Goal: Task Accomplishment & Management: Complete application form

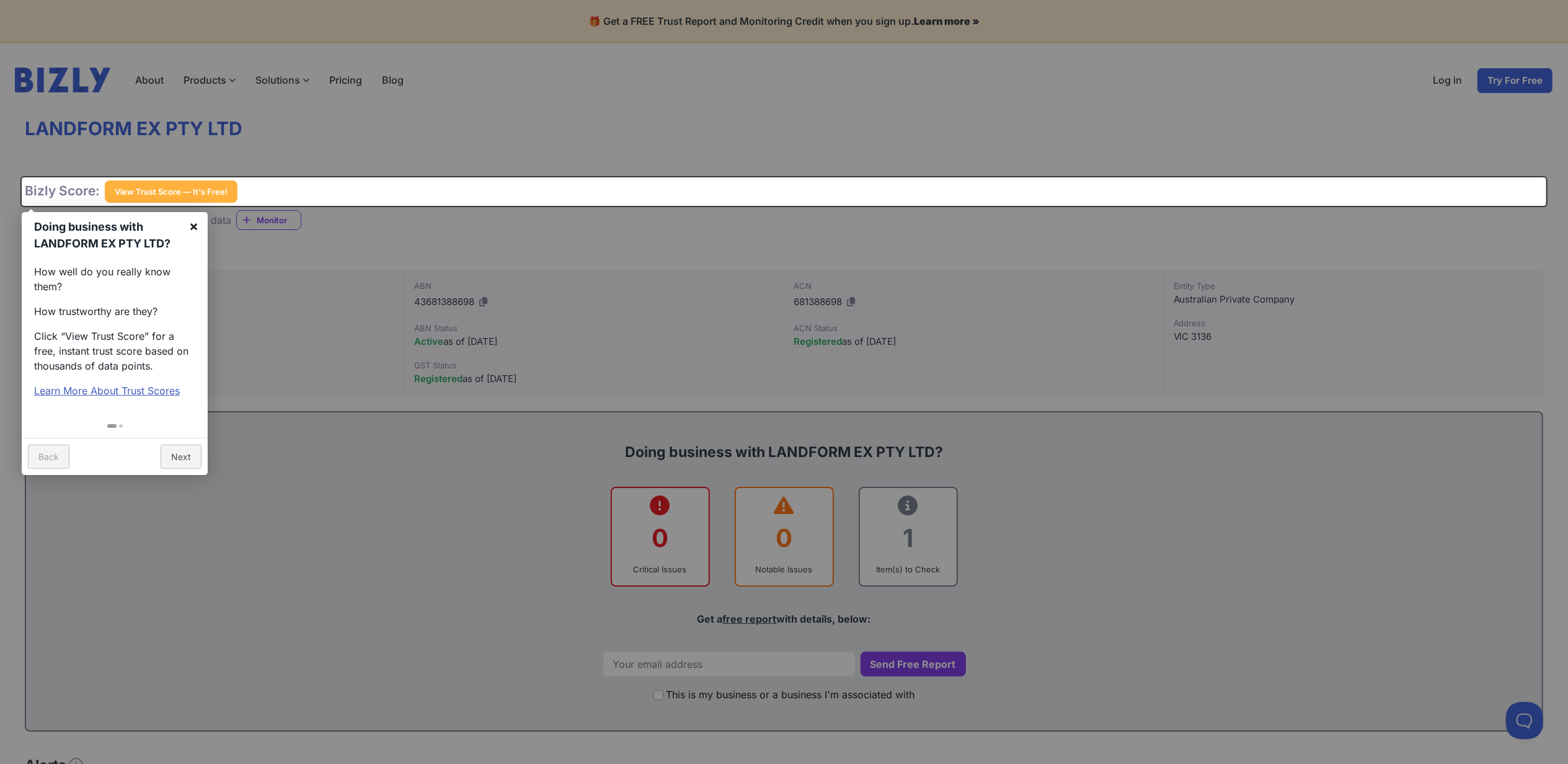
click at [191, 226] on link "×" at bounding box center [193, 225] width 28 height 28
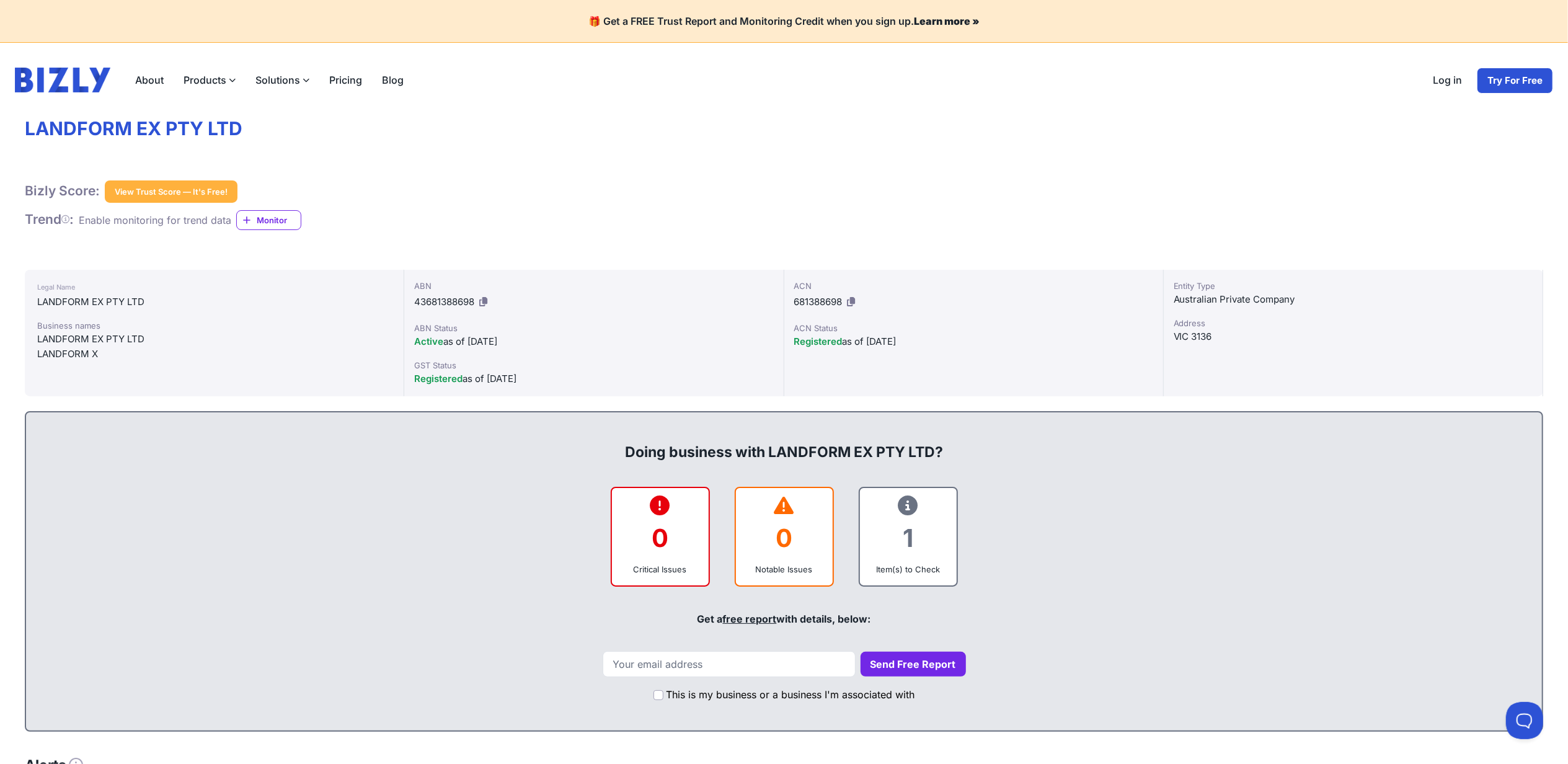
click at [155, 189] on button "View Trust Score — It's Free!" at bounding box center [171, 191] width 133 height 22
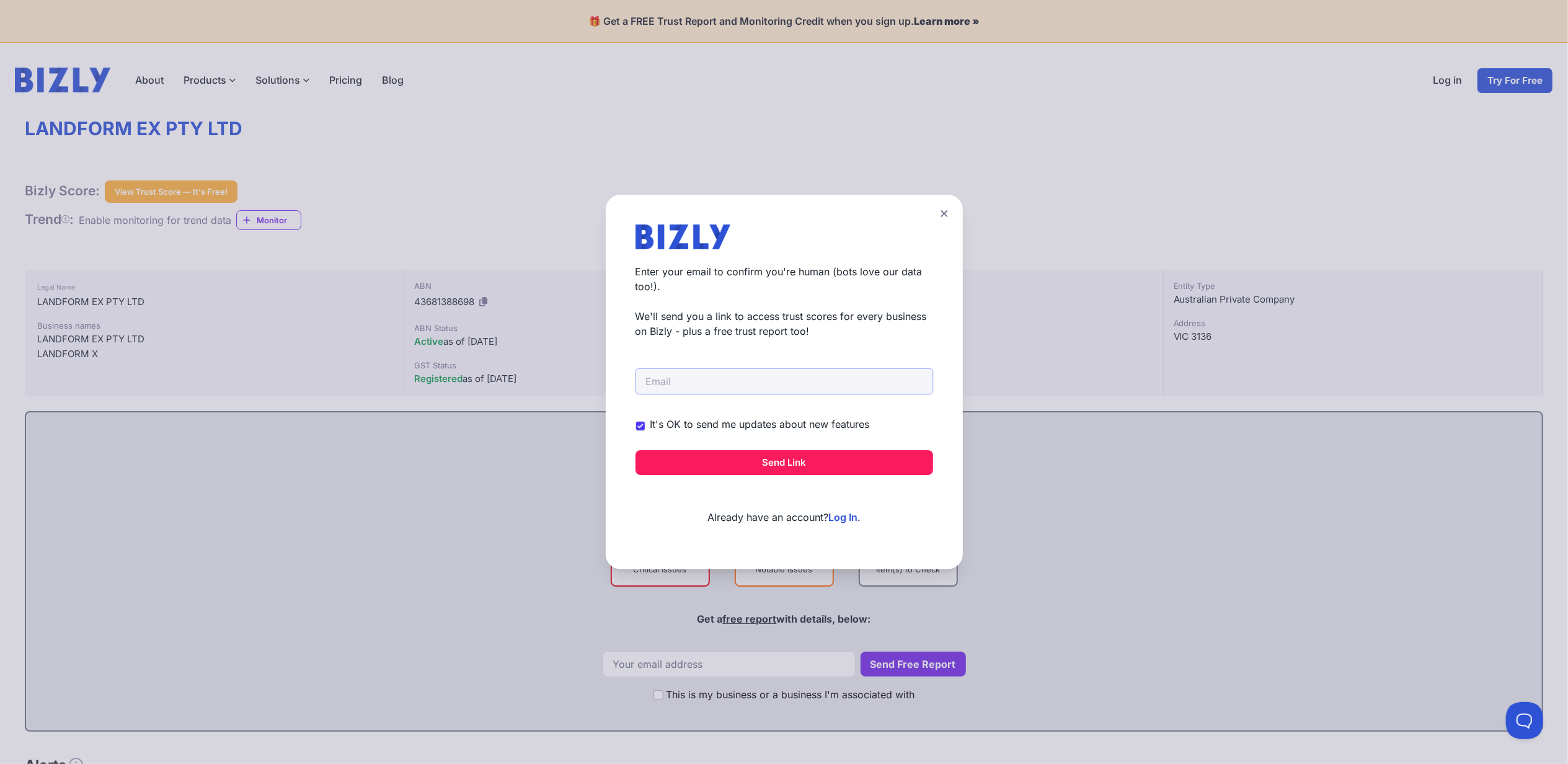
click at [735, 380] on input "email" at bounding box center [784, 381] width 297 height 26
type input "phillip@sweepwright.com.au"
click at [671, 423] on label "It's OK to send me updates about new features" at bounding box center [760, 424] width 220 height 15
click at [0, 0] on input "It's OK to send me updates about new features" at bounding box center [0, 0] width 0 height 0
click at [645, 425] on input "It's OK to send me updates about new features" at bounding box center [640, 425] width 10 height 10
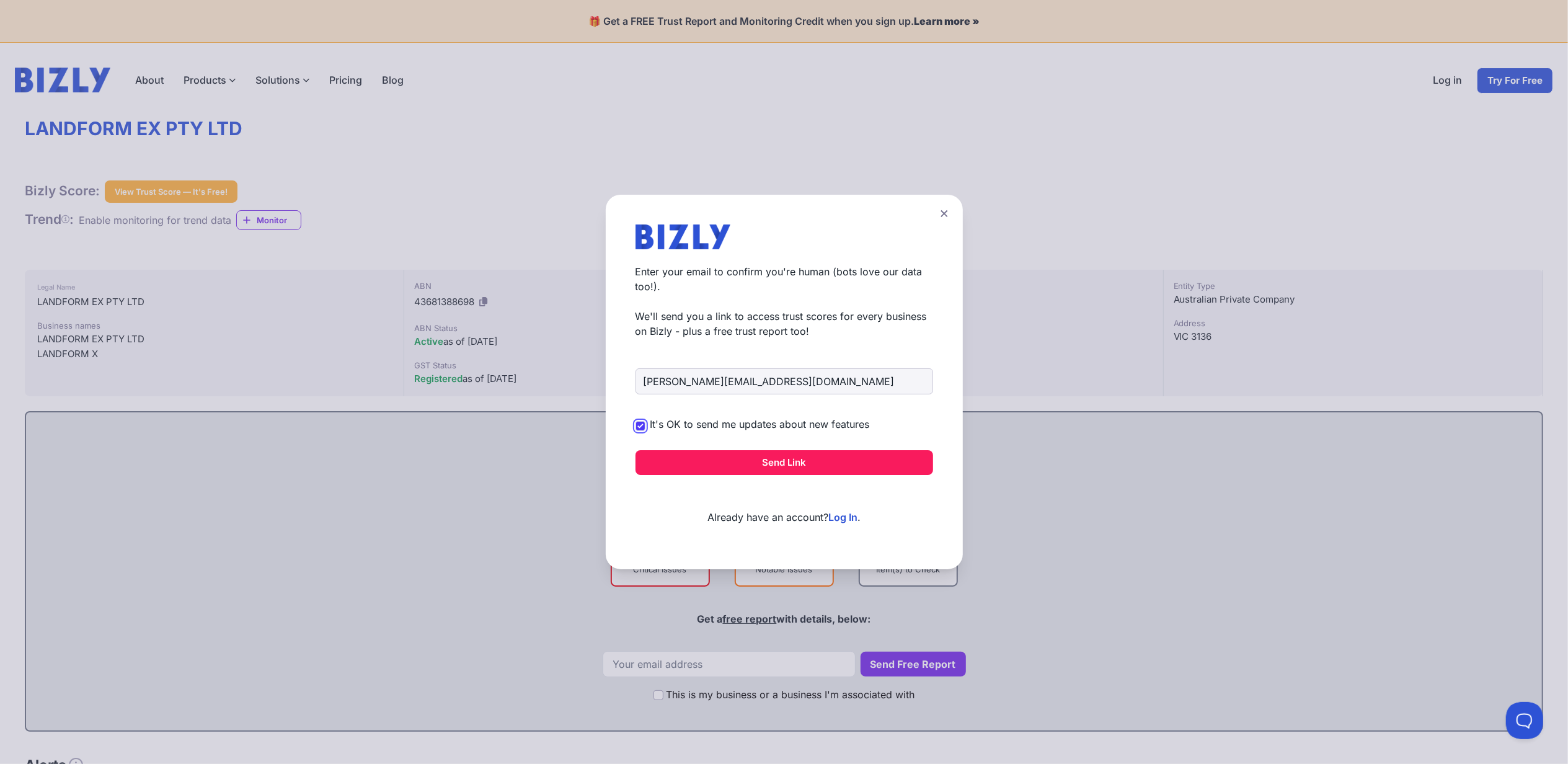
checkbox input "false"
click at [696, 462] on button "Send Link" at bounding box center [784, 462] width 297 height 25
click at [799, 467] on button "Send Link" at bounding box center [784, 462] width 297 height 25
click at [780, 461] on button "Send Link" at bounding box center [784, 462] width 297 height 25
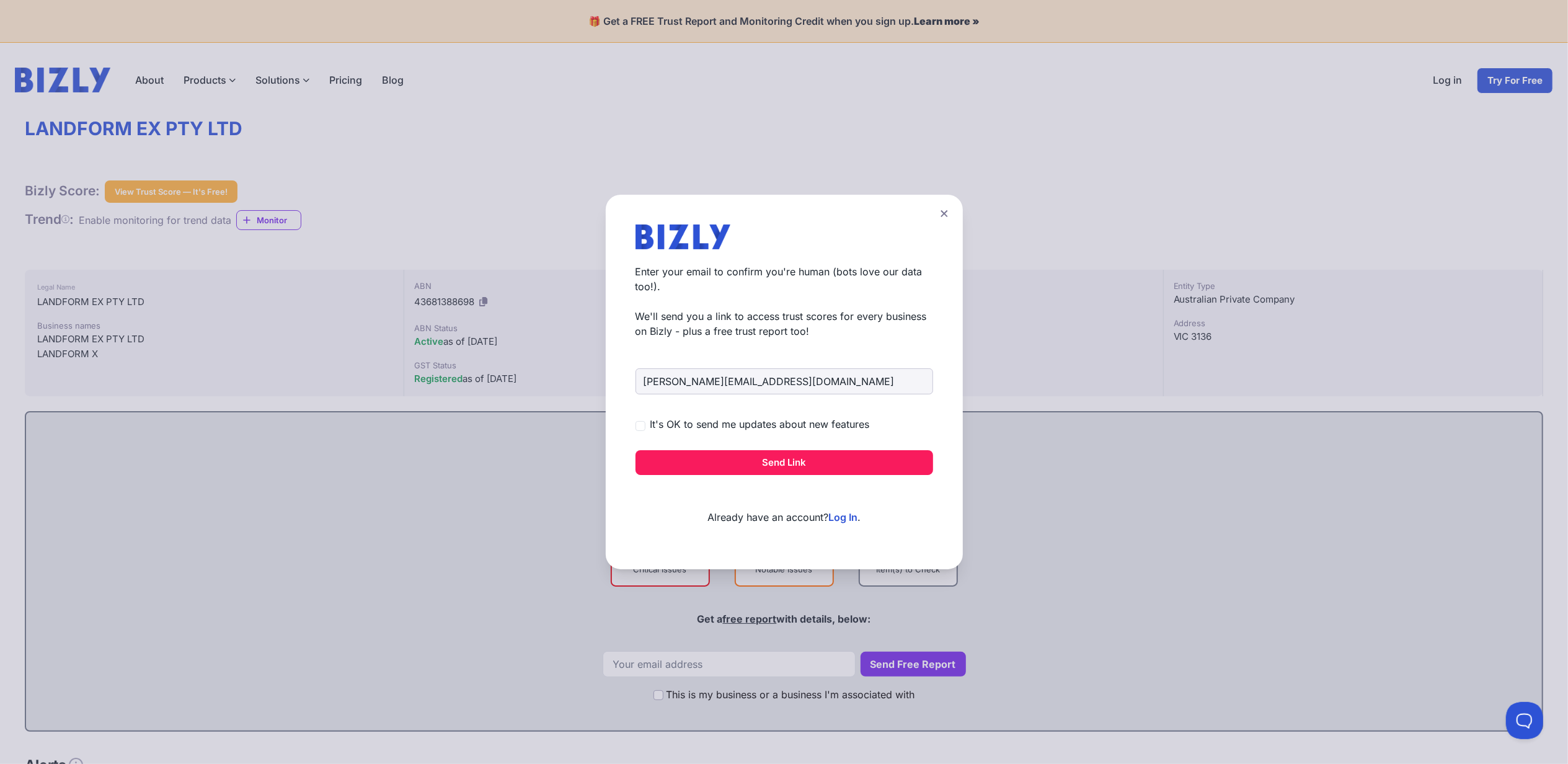
click at [780, 461] on button "Send Link" at bounding box center [784, 462] width 297 height 25
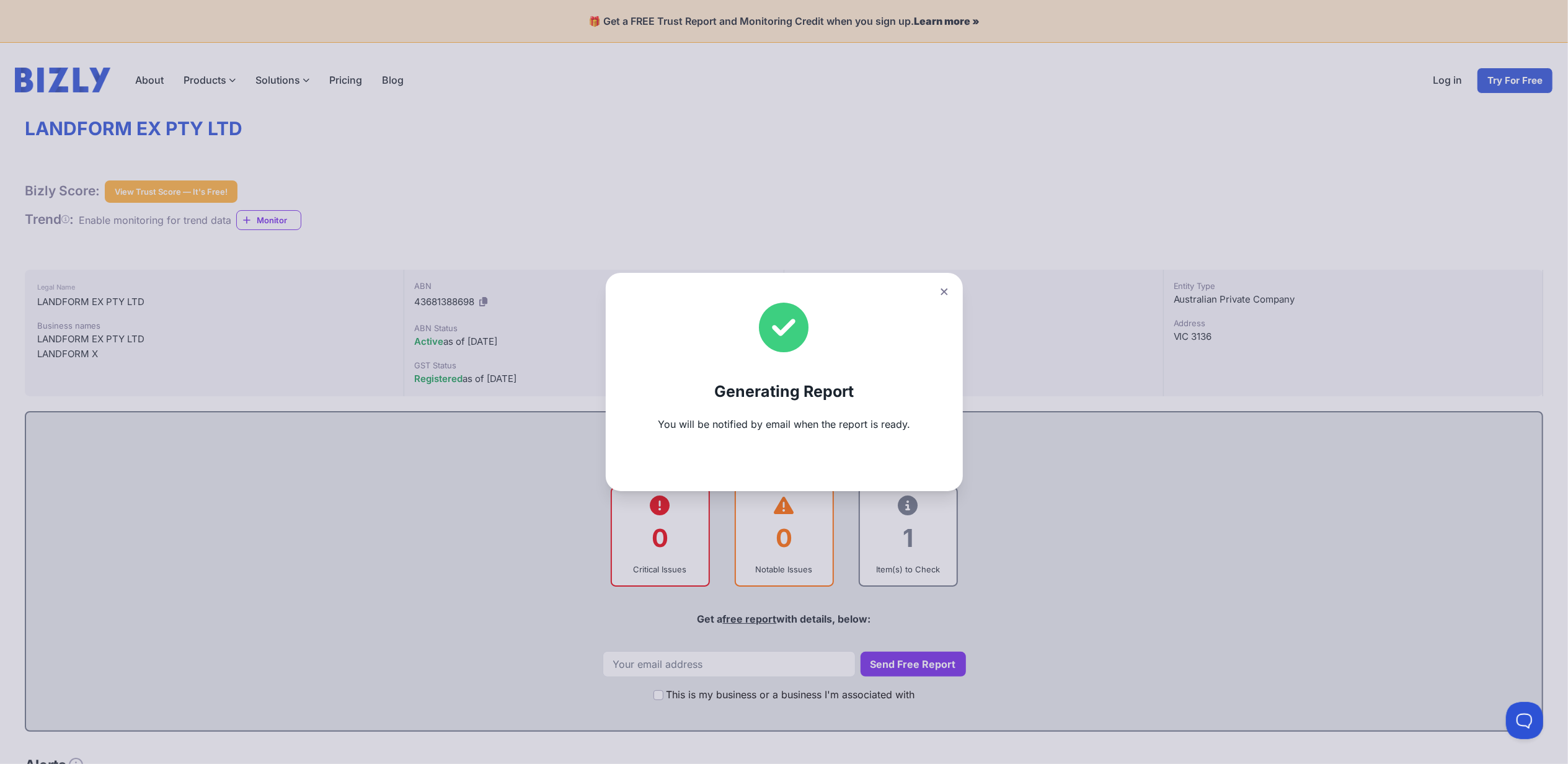
click at [948, 290] on icon at bounding box center [943, 292] width 7 height 8
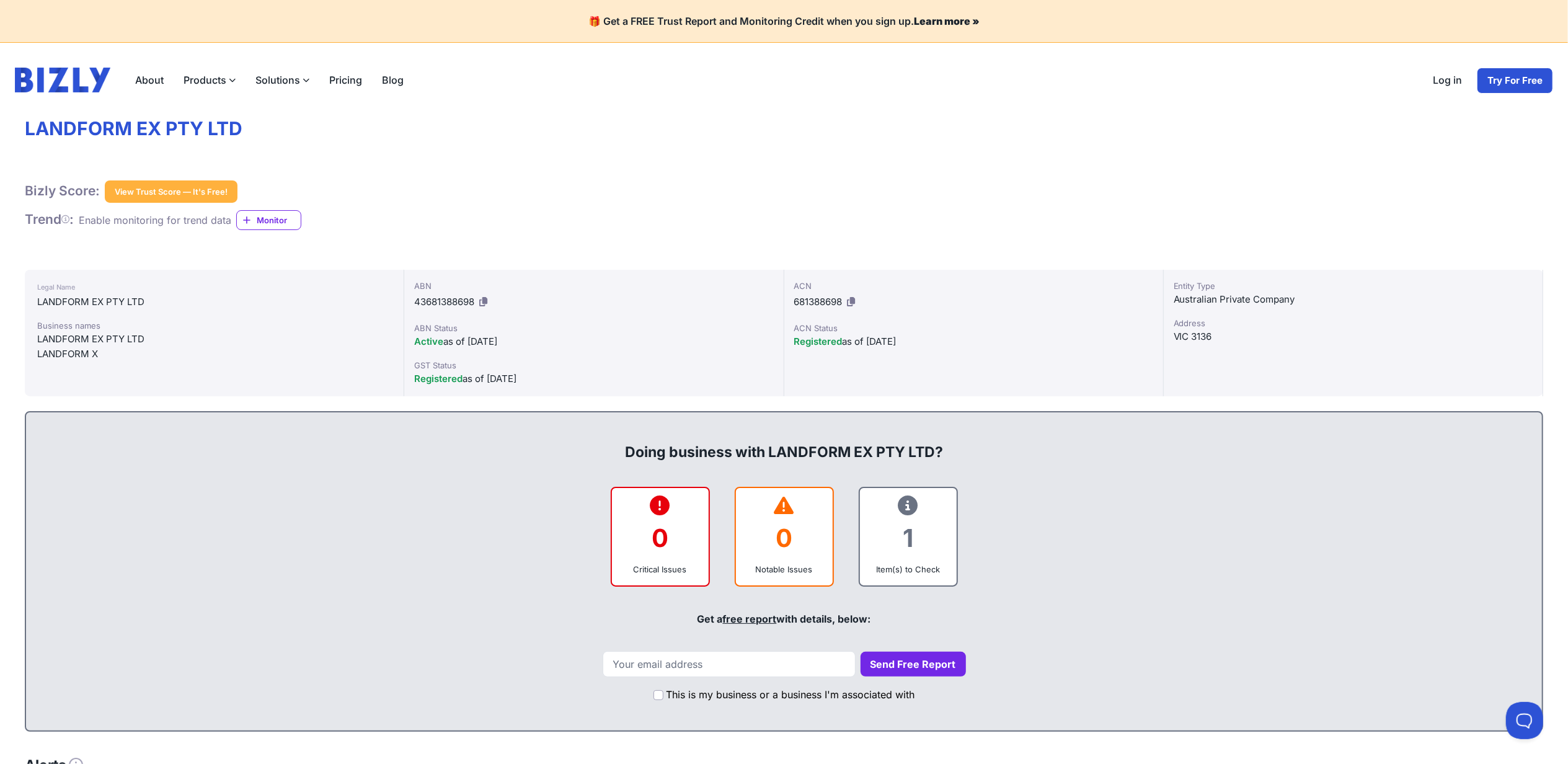
click at [899, 578] on div "1 Item(s) to Check" at bounding box center [908, 536] width 99 height 100
click at [904, 505] on icon at bounding box center [908, 505] width 20 height 1
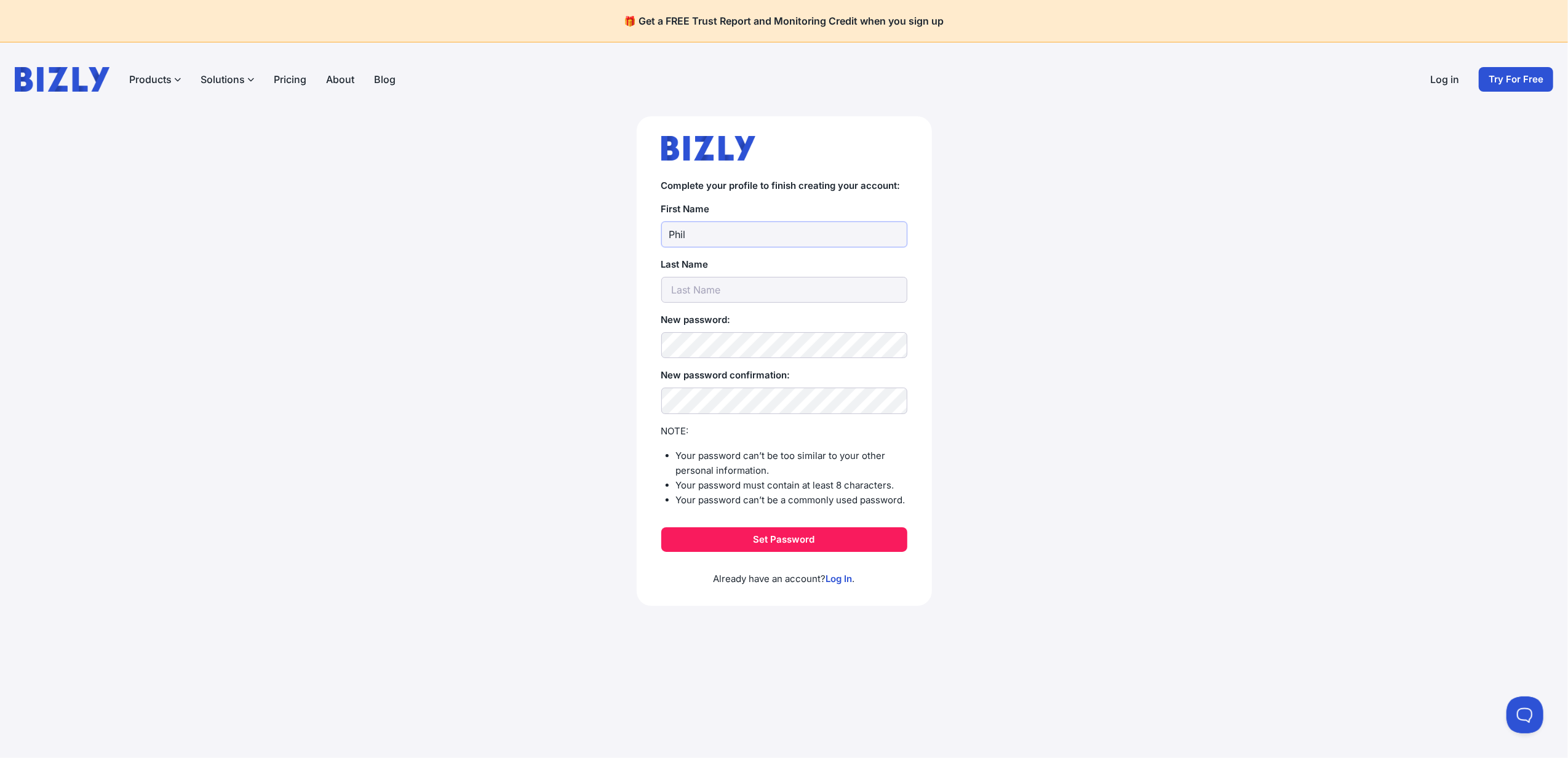
type input "Phil"
type input "K"
click at [788, 528] on button "Set Password" at bounding box center [785, 539] width 246 height 24
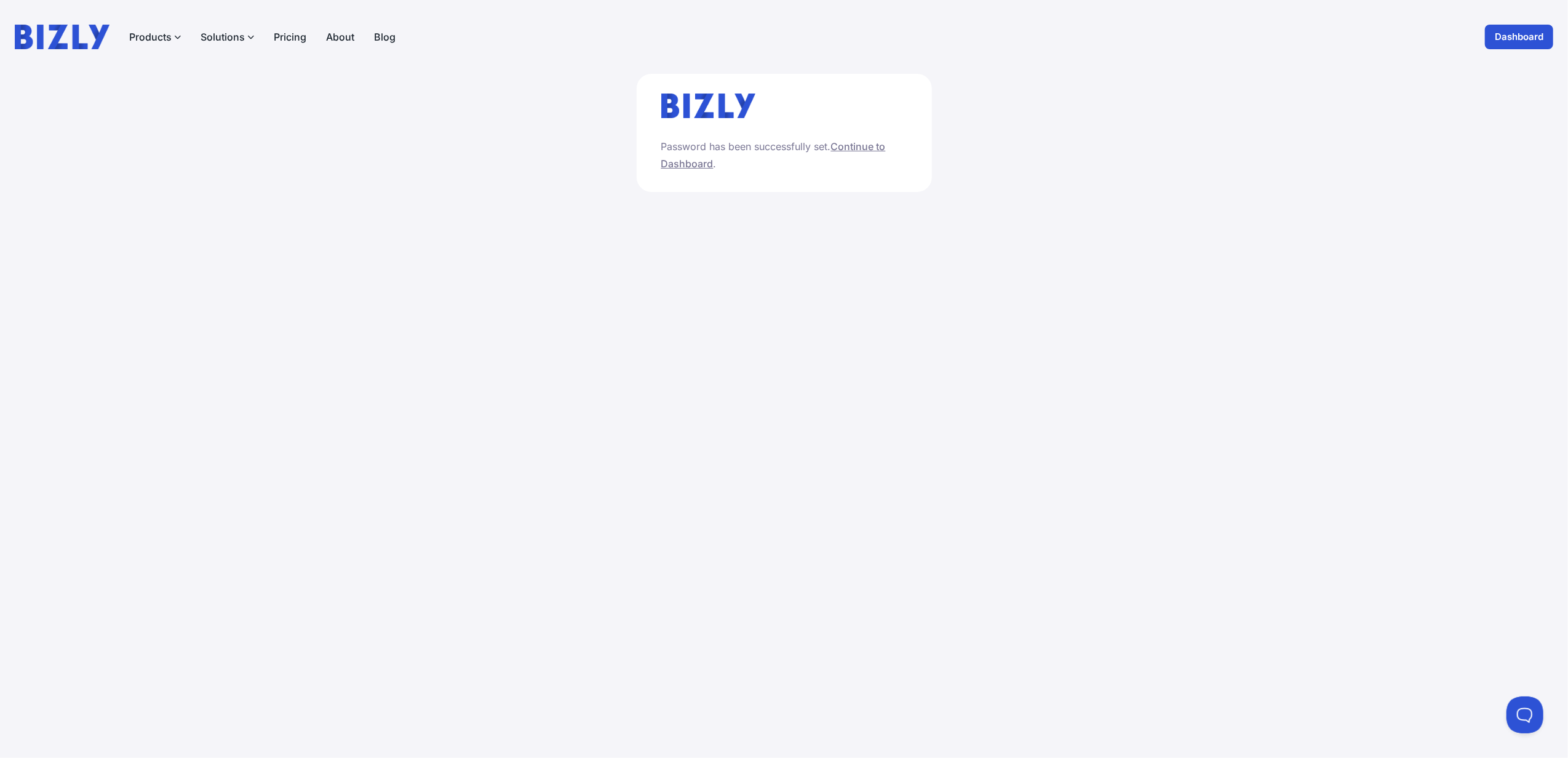
click at [850, 147] on link "Continue to Dashboard" at bounding box center [774, 155] width 224 height 30
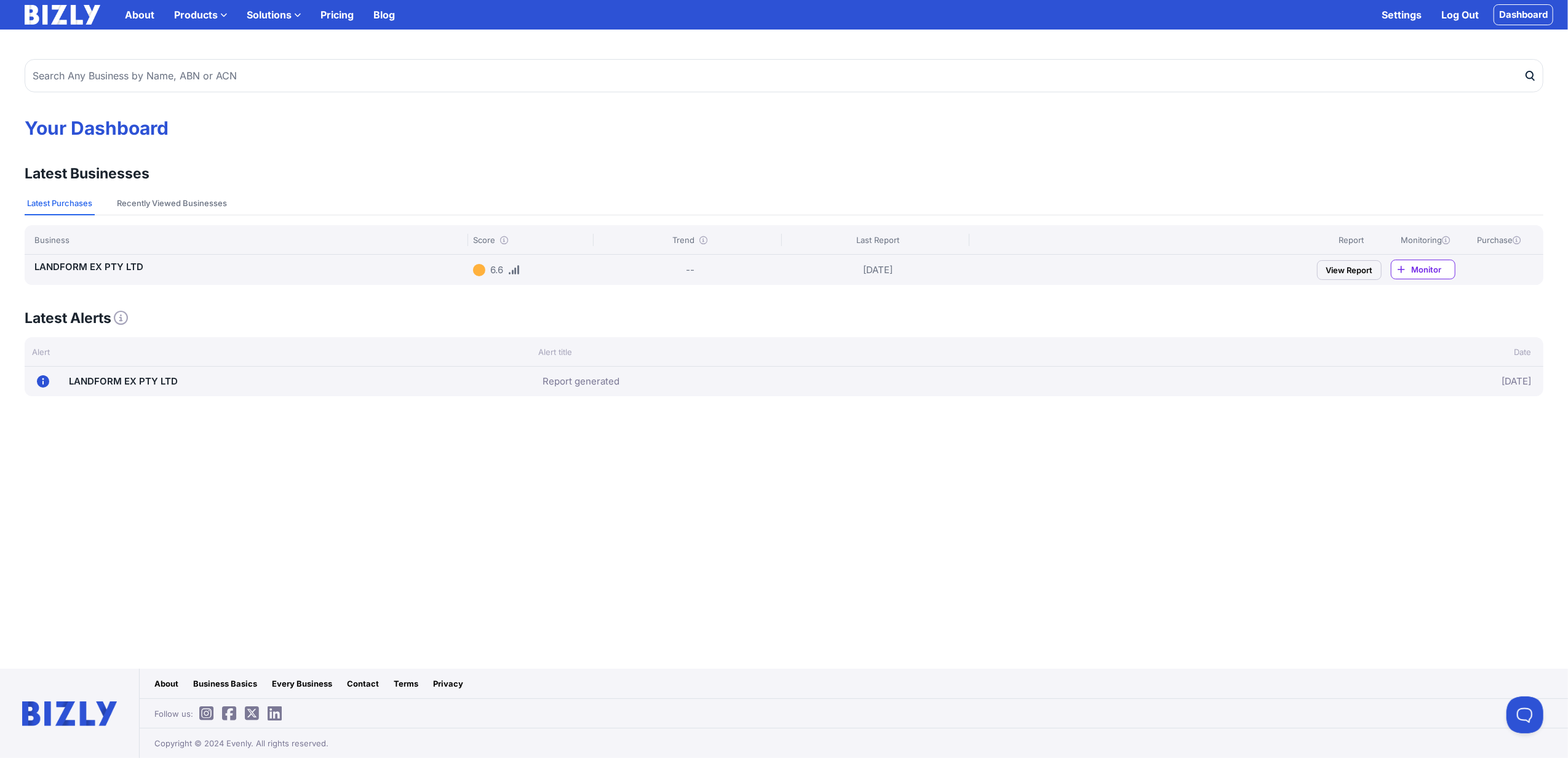
click at [116, 266] on link "LANDFORM EX PTY LTD" at bounding box center [89, 266] width 109 height 12
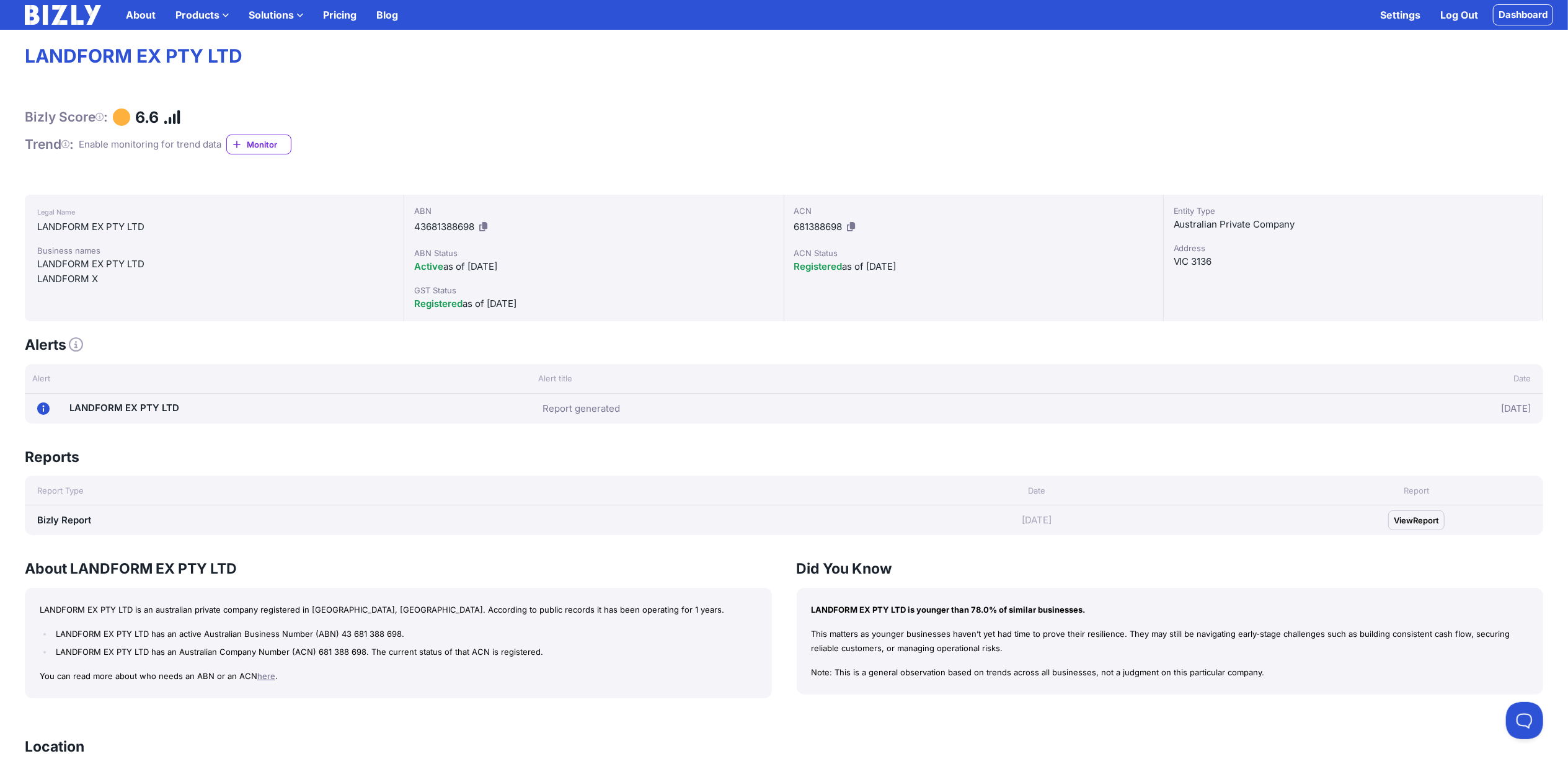
click at [1416, 524] on span "Report" at bounding box center [1426, 520] width 26 height 13
